Goal: Task Accomplishment & Management: Use online tool/utility

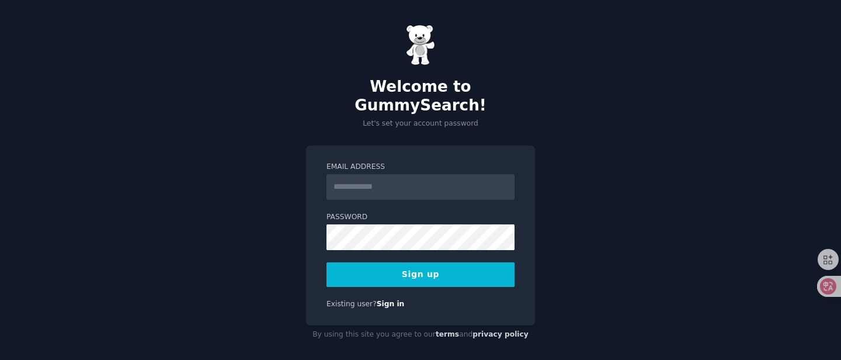
click at [392, 175] on input "Email Address" at bounding box center [421, 187] width 188 height 26
click at [550, 167] on div "Welcome to GummySearch! Let's set your account password Email Address Password …" at bounding box center [420, 184] width 841 height 369
click at [388, 176] on input "Email Address" at bounding box center [421, 187] width 188 height 26
type input "**********"
click at [425, 262] on button "Sign up" at bounding box center [421, 274] width 188 height 25
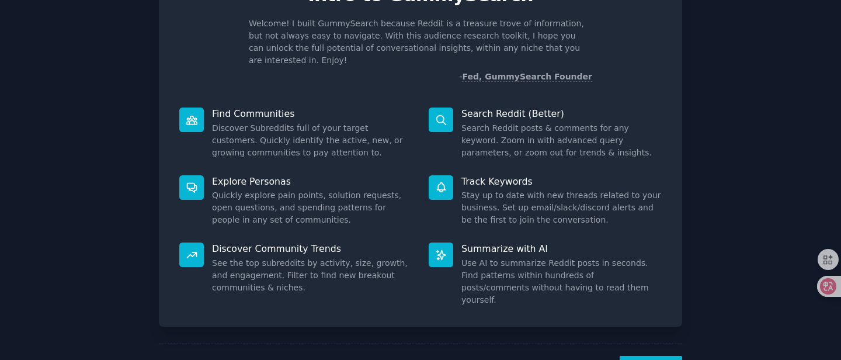
scroll to position [76, 0]
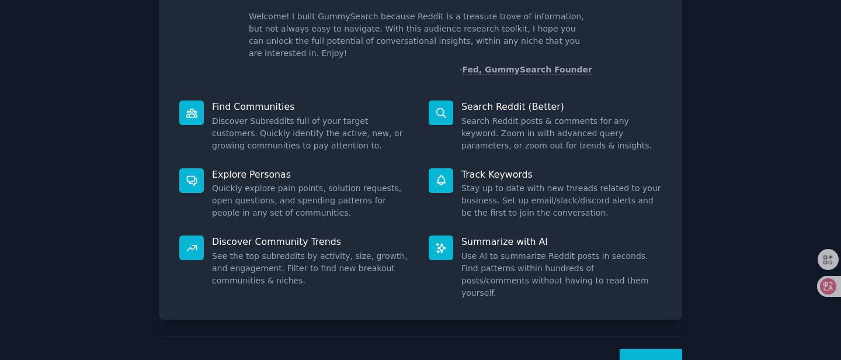
click at [650, 349] on button "Next" at bounding box center [651, 363] width 63 height 29
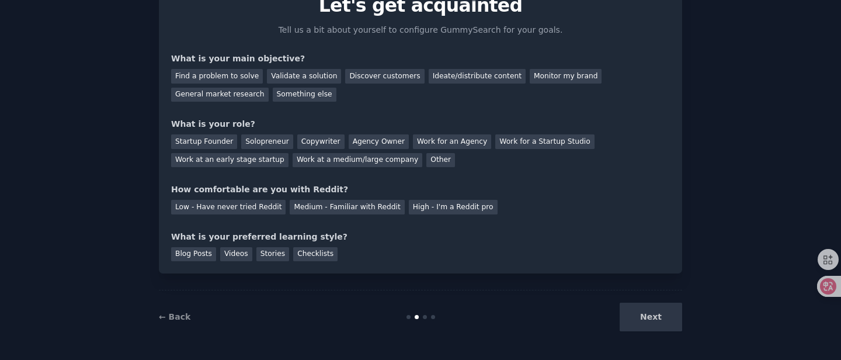
click at [655, 316] on div "Next" at bounding box center [595, 317] width 175 height 29
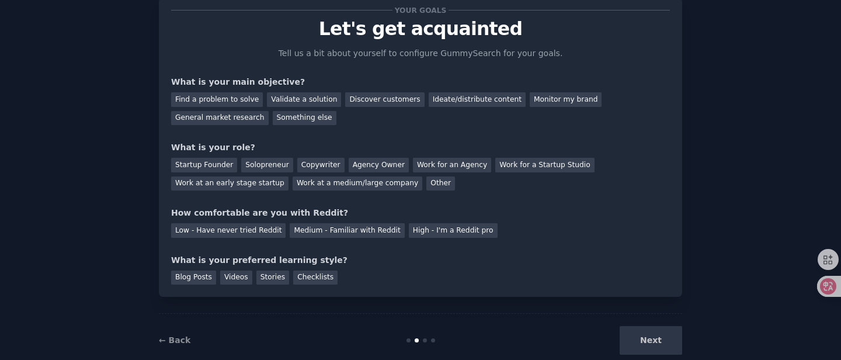
scroll to position [33, 0]
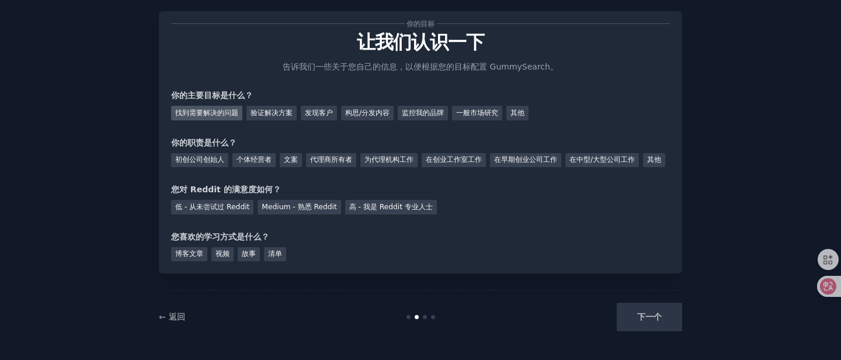
click at [209, 109] on font "找到需要解决的问题" at bounding box center [206, 113] width 63 height 8
click at [205, 155] on font "初创公司创始人" at bounding box center [199, 159] width 49 height 8
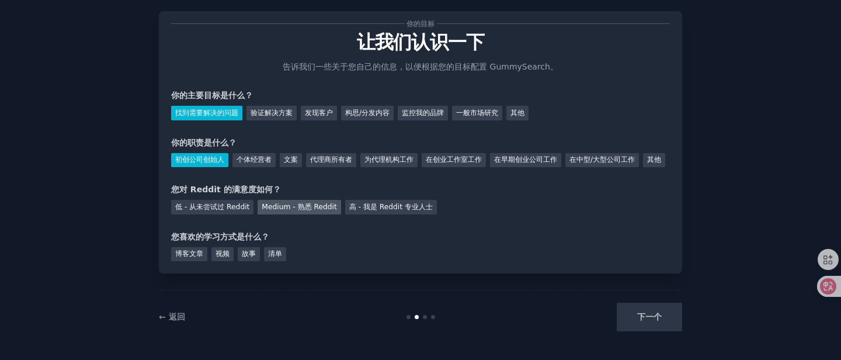
click at [284, 211] on font "Medium - 熟悉 Reddit" at bounding box center [299, 207] width 75 height 8
click at [190, 258] on font "博客文章" at bounding box center [189, 254] width 28 height 8
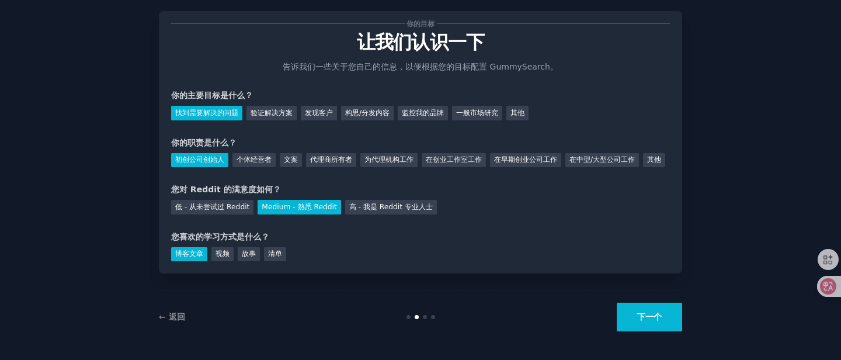
click at [669, 325] on button "下一个" at bounding box center [649, 317] width 65 height 29
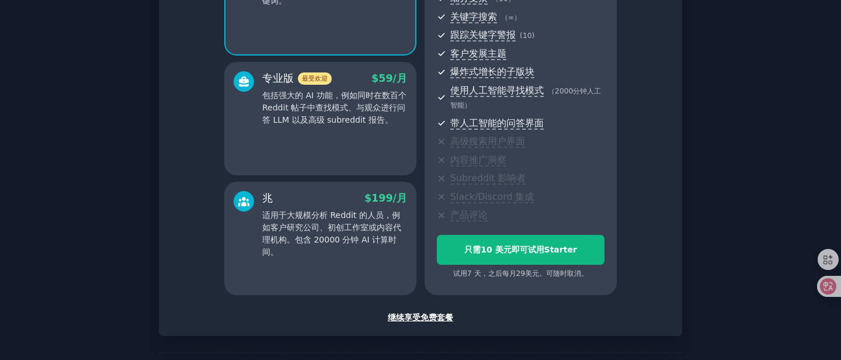
scroll to position [167, 0]
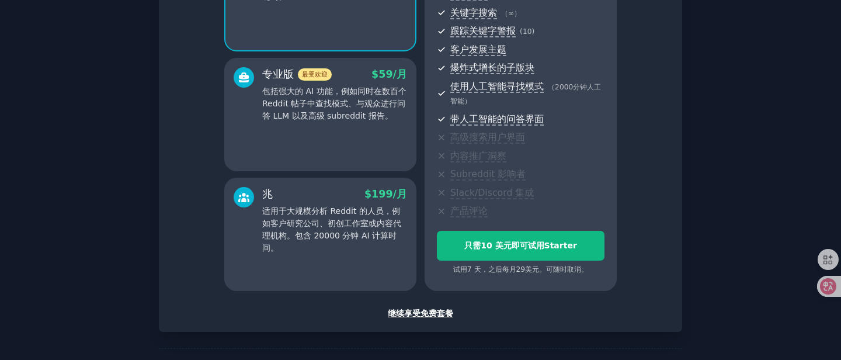
click at [425, 313] on font "继续享受免费套餐" at bounding box center [420, 313] width 65 height 9
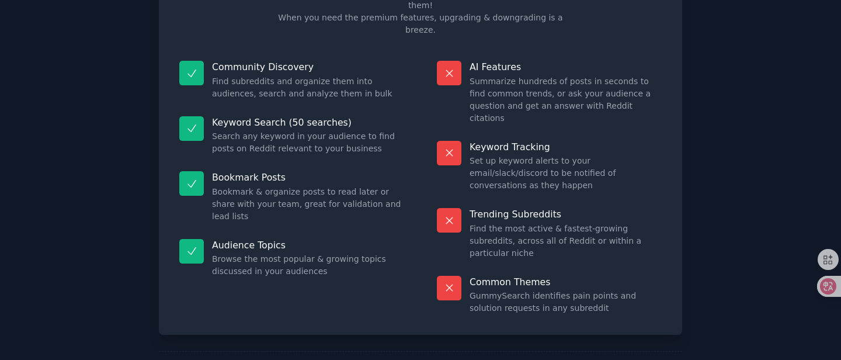
scroll to position [83, 0]
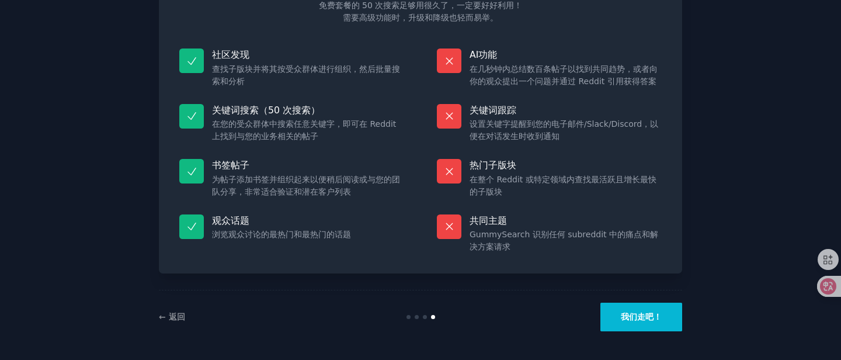
click at [650, 319] on font "我们走吧！" at bounding box center [641, 316] width 41 height 9
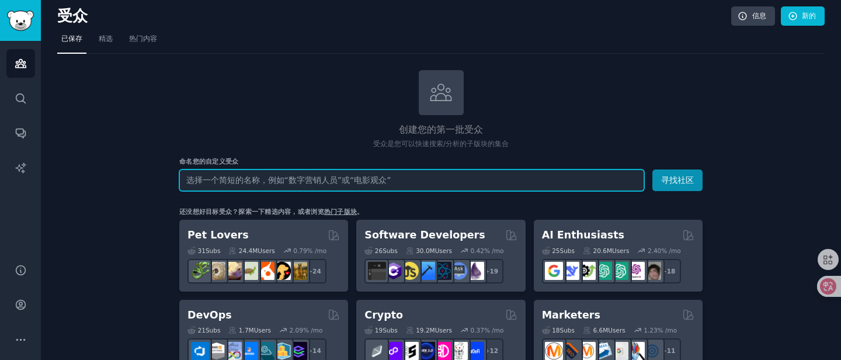
scroll to position [5, 0]
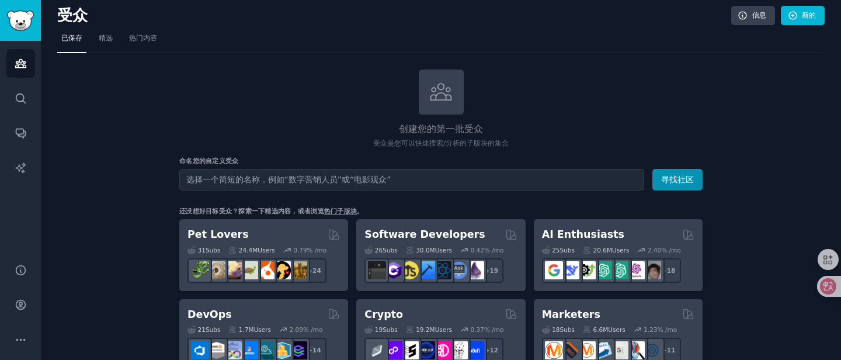
click at [336, 211] on font "热门子版块" at bounding box center [340, 210] width 33 height 7
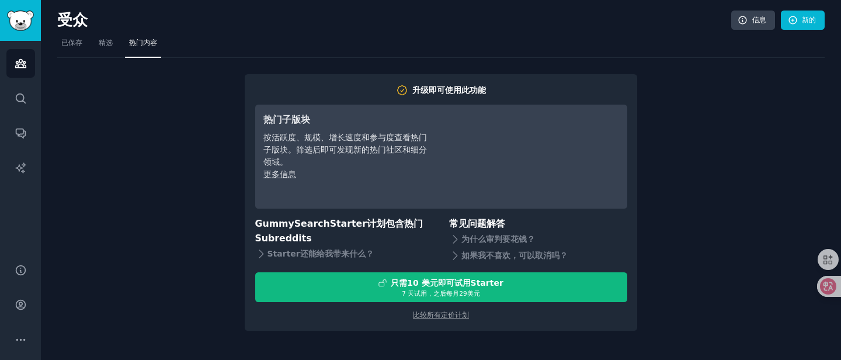
click at [217, 161] on div "升级即可使用此功能 热门子版块 按活跃度、规模、增长速度和参与度查看热门子版块。筛选后即可发现新的热门社区和细分领域。 更多信息 GummySearch St…" at bounding box center [441, 194] width 768 height 273
click at [72, 44] on font "已保存" at bounding box center [71, 43] width 21 height 8
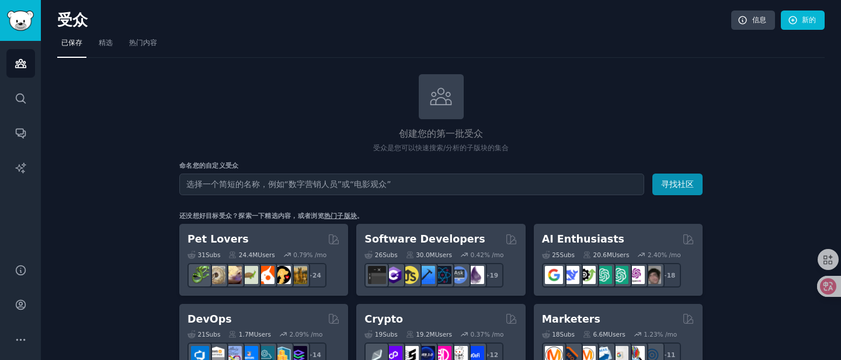
click at [271, 186] on input "text" at bounding box center [411, 185] width 465 height 22
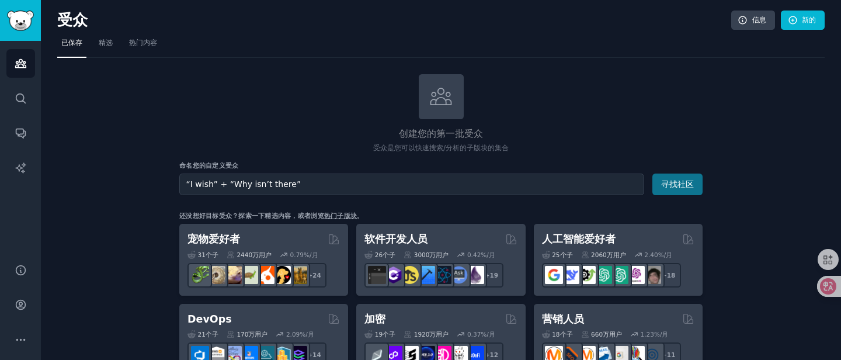
type input "“I wish” + “Why isn’t there”"
click at [679, 185] on font "寻找社区" at bounding box center [678, 183] width 33 height 9
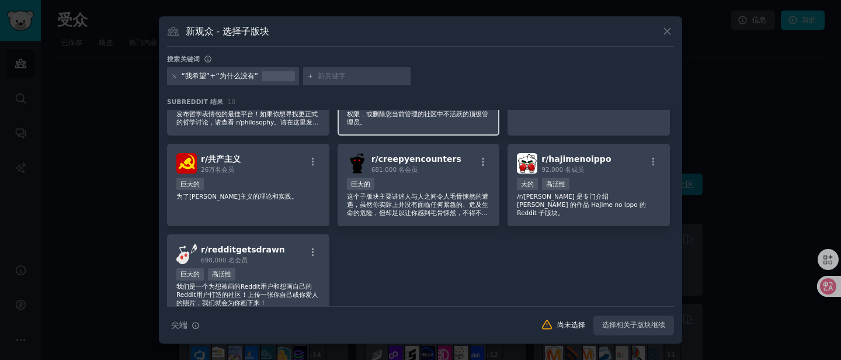
scroll to position [158, 0]
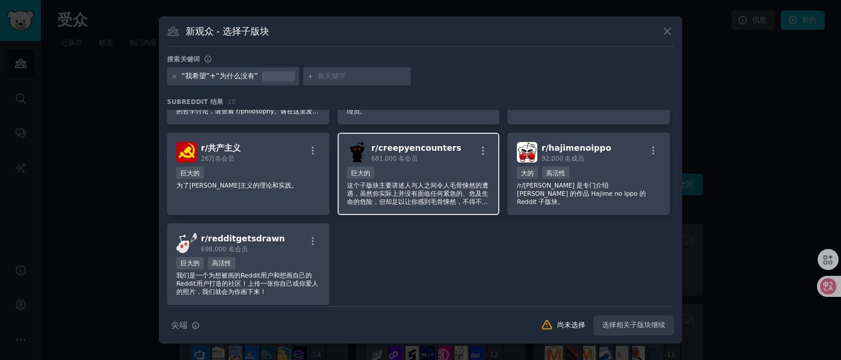
click at [435, 165] on div "r/ creepyencounters 681,000 名 会员 巨大的 这个子版块主要讲述人与人之间令人毛骨悚然的遭遇，虽然你实际上并没有面临任何紧急的、危…" at bounding box center [419, 174] width 162 height 82
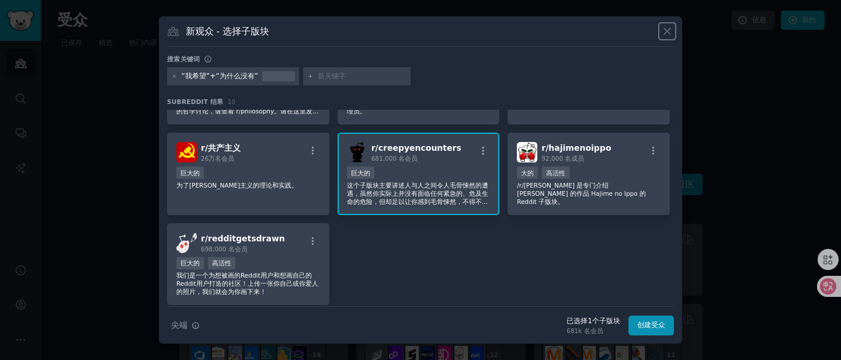
click at [670, 33] on icon at bounding box center [668, 31] width 12 height 12
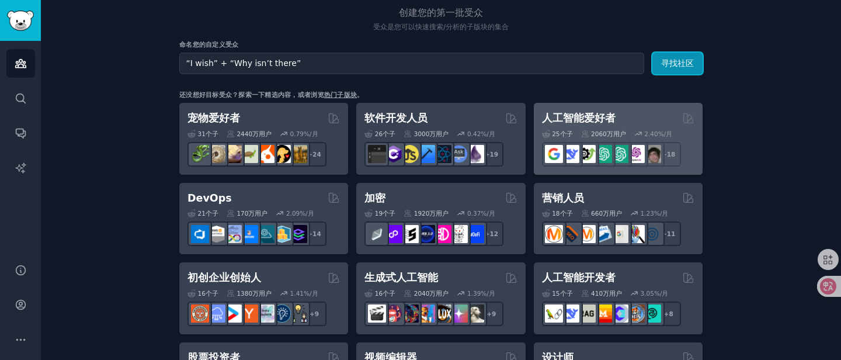
scroll to position [126, 0]
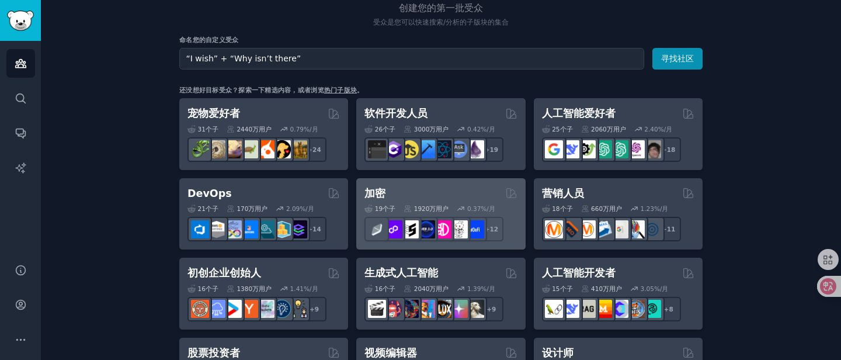
click at [458, 185] on div "加密 19 个子 ​ 1920万 用户 0.37 %/月 + 12" at bounding box center [440, 214] width 169 height 72
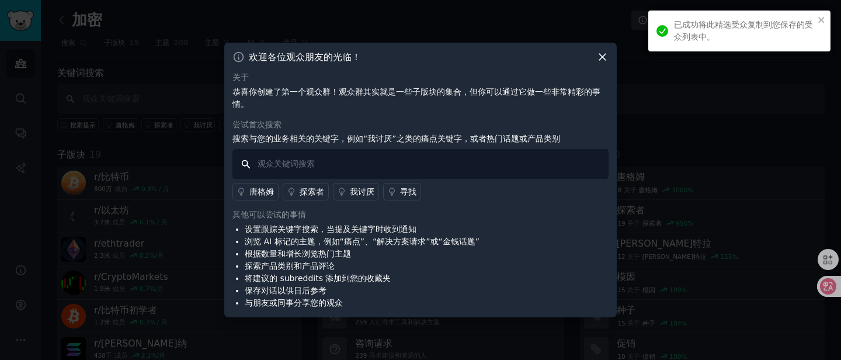
click at [340, 165] on input "text" at bounding box center [421, 164] width 376 height 30
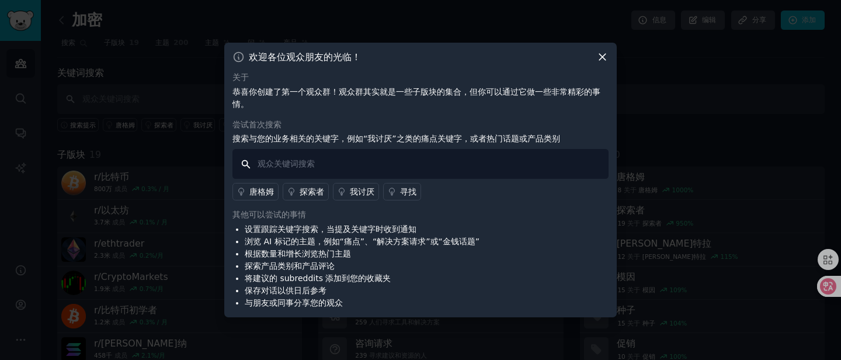
paste input "“I wish” + “Why isn’t there”"
type input "“I wish” + “Why isn’t there”"
click at [424, 101] on p "恭喜你创建了第一个观众群！观众群其实就是一些子版块的集合，但你可以通过它做一些非常精彩的事情。" at bounding box center [421, 98] width 376 height 25
click at [602, 56] on icon at bounding box center [603, 57] width 6 height 6
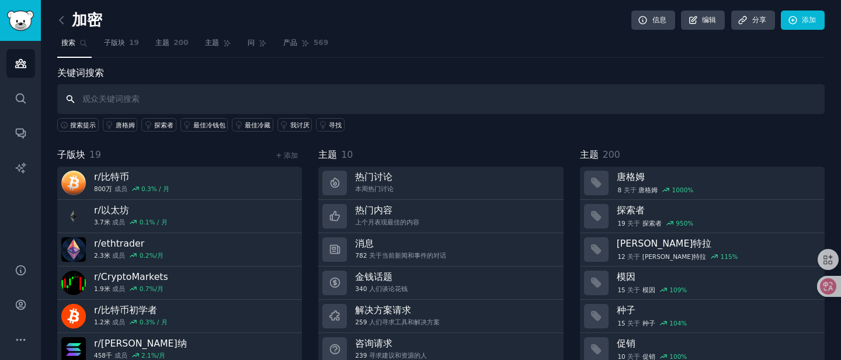
click at [195, 99] on input "text" at bounding box center [441, 99] width 768 height 30
paste input "“I wish” + “Why isn’t there”"
type input "“I wish” + “Why isn’t there”"
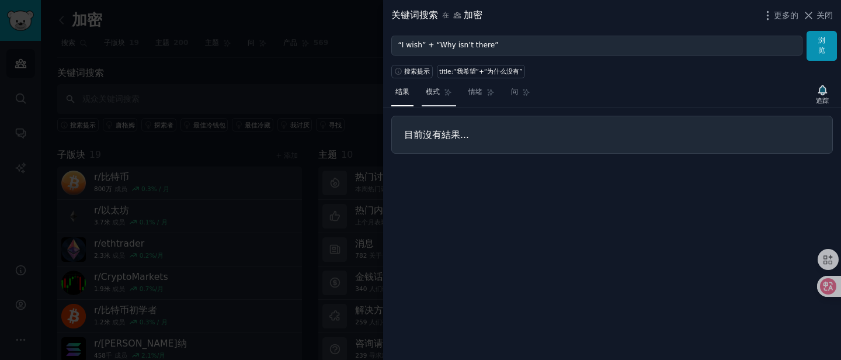
click at [438, 93] on font "模式" at bounding box center [433, 92] width 14 height 8
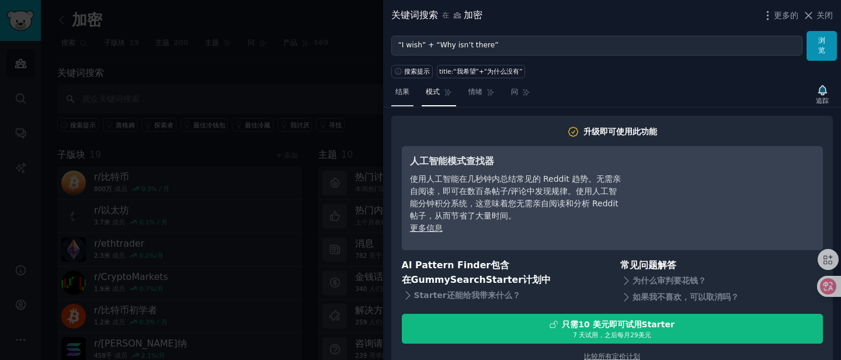
click at [402, 97] on link "结果" at bounding box center [403, 95] width 22 height 24
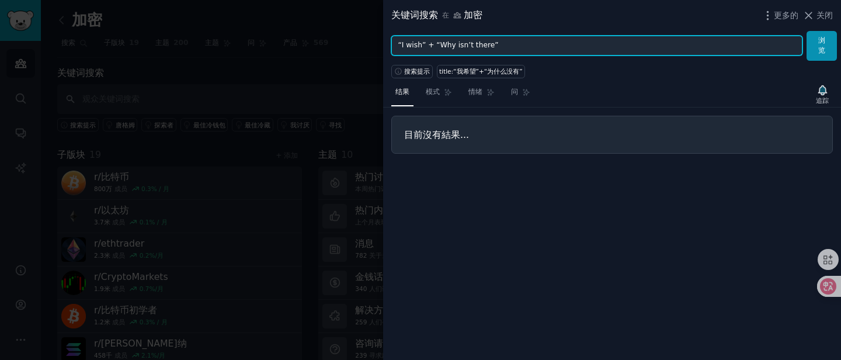
drag, startPoint x: 403, startPoint y: 46, endPoint x: 382, endPoint y: 48, distance: 21.2
click at [382, 48] on div "关键词搜索 在 加密 更多的 关闭 “I wish” + “Why isn’t there” 浏览 搜索提示 title:“我希望”+“为什么没有” 结果 模…" at bounding box center [420, 180] width 841 height 360
drag, startPoint x: 435, startPoint y: 45, endPoint x: 416, endPoint y: 46, distance: 18.7
click at [416, 46] on input "I wish” + “Why isn’t there”" at bounding box center [597, 46] width 411 height 20
click at [499, 46] on input "I wish Why isn’t there”" at bounding box center [597, 46] width 411 height 20
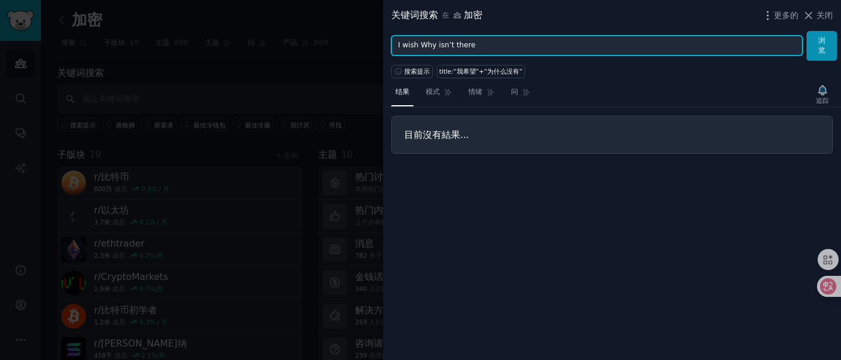
type input "I wish Why isn’t there"
click at [807, 31] on button "浏览" at bounding box center [822, 46] width 30 height 30
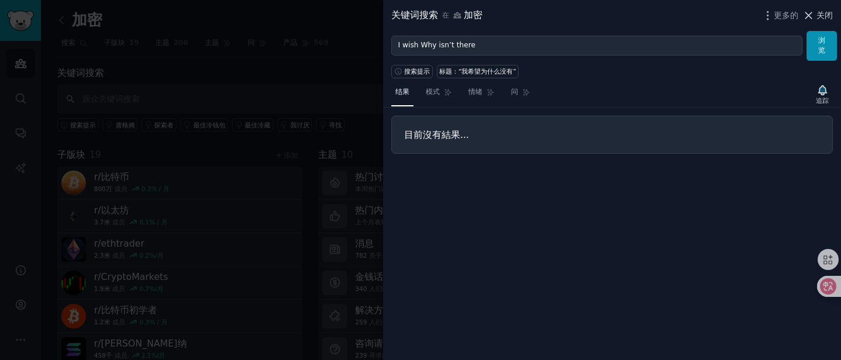
click at [819, 15] on font "关闭" at bounding box center [825, 15] width 16 height 9
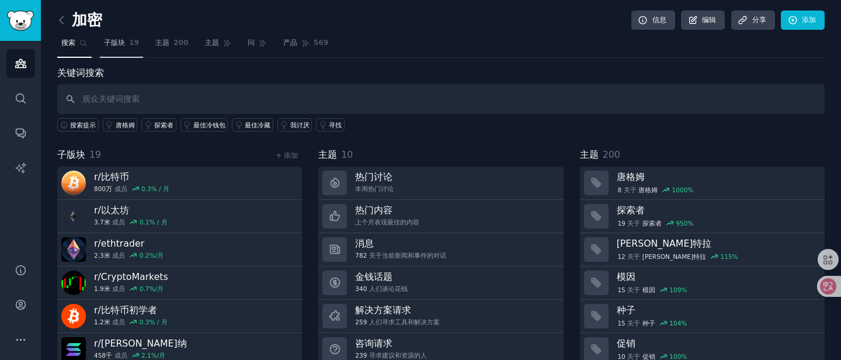
click at [124, 50] on link "子版块 19" at bounding box center [121, 46] width 43 height 24
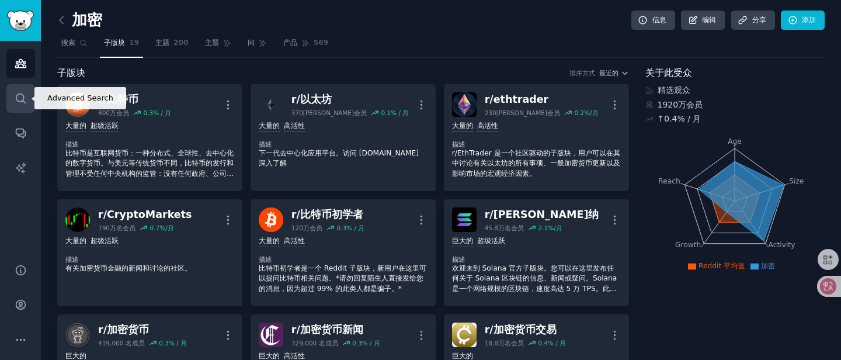
click at [22, 96] on icon "侧边栏" at bounding box center [21, 98] width 12 height 12
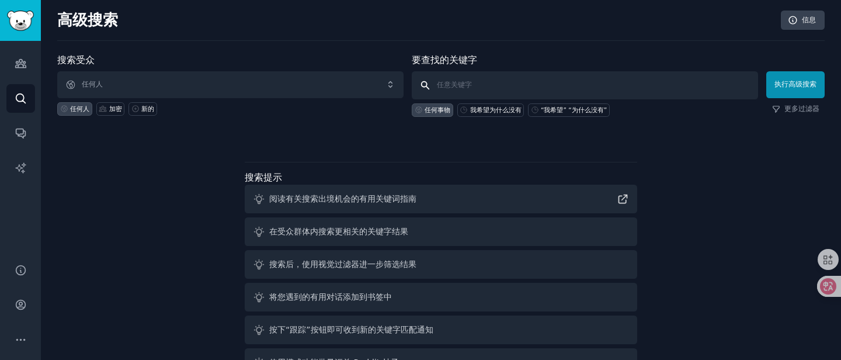
click at [454, 88] on input "text" at bounding box center [585, 85] width 347 height 28
paste input "“I wish” + “Why isn’t there”"
type input "“I wish” + “Why isn’t there”"
click at [786, 80] on font "执行高级搜索" at bounding box center [796, 84] width 42 height 8
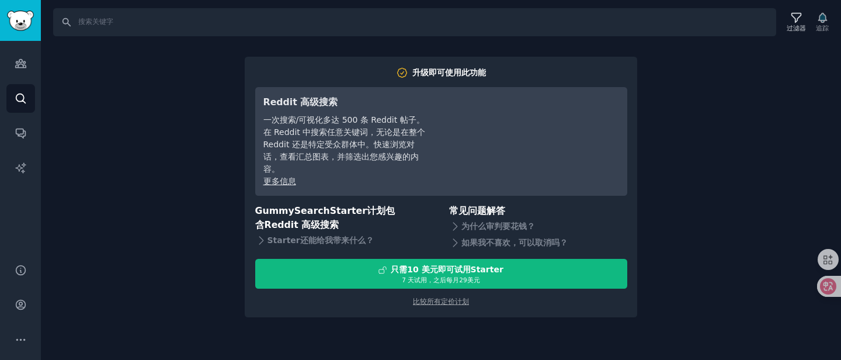
click at [699, 172] on div "搜索 过滤器 追踪 升级即可使用此功能 Reddit 高级搜索 一次搜索/可视化多达 500 条 Reddit 帖子。在 Reddit 中搜索任意关键词，无论…" at bounding box center [441, 180] width 801 height 360
